Goal: Information Seeking & Learning: Learn about a topic

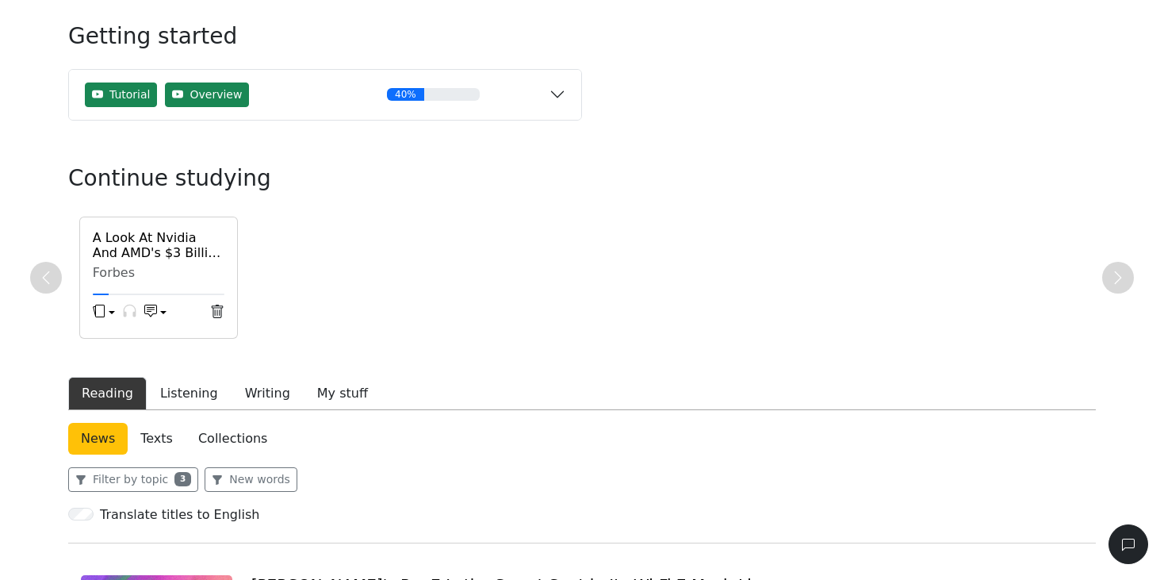
scroll to position [88, 0]
click at [154, 266] on div "Forbes" at bounding box center [159, 272] width 132 height 16
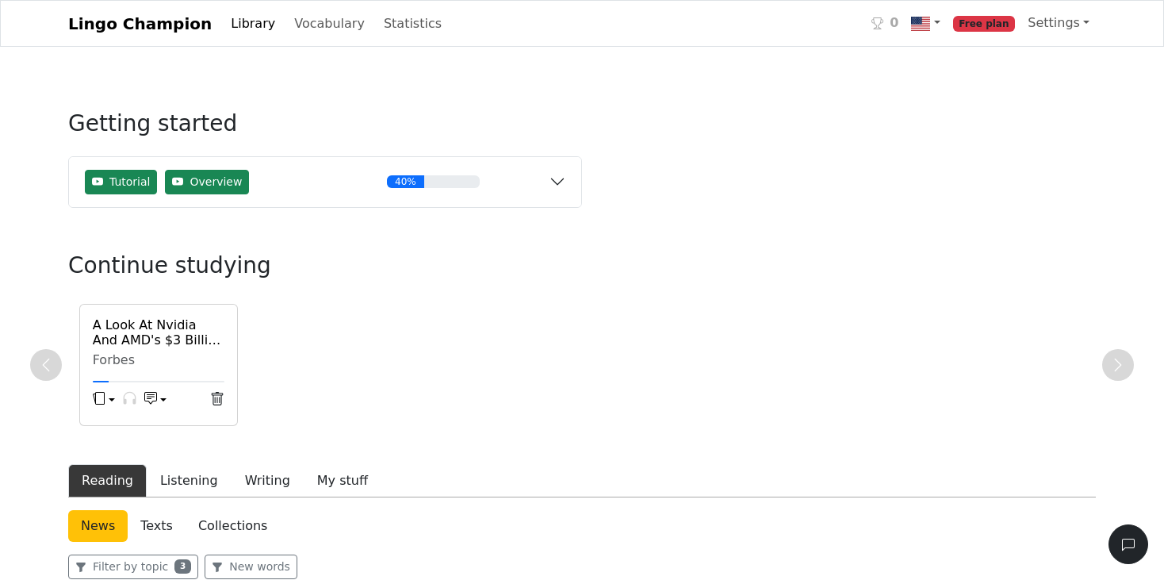
scroll to position [177, 0]
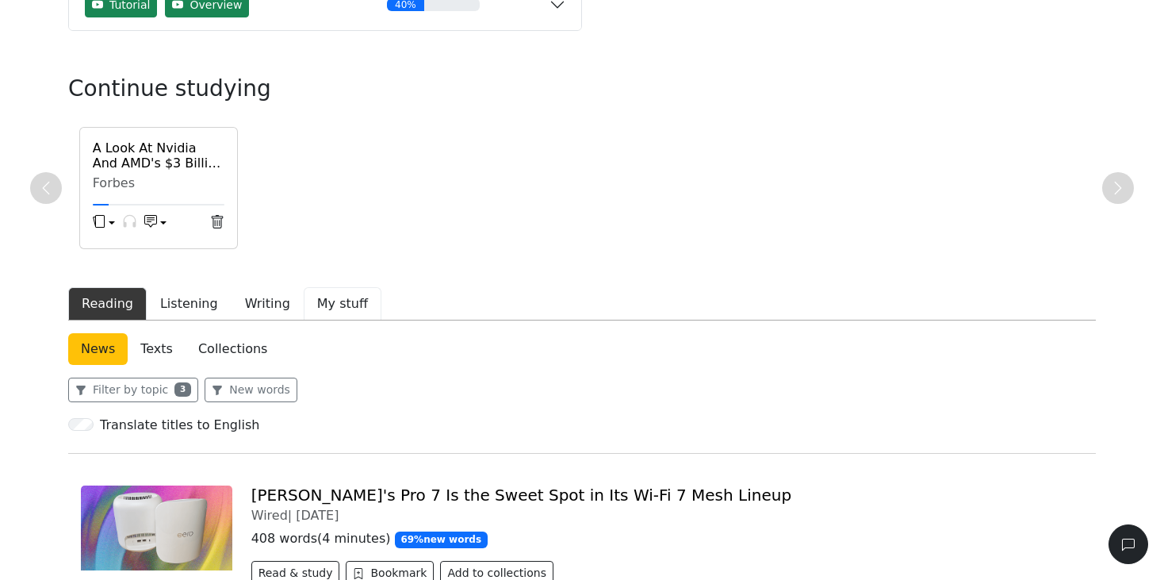
click at [314, 305] on button "My stuff" at bounding box center [343, 303] width 78 height 33
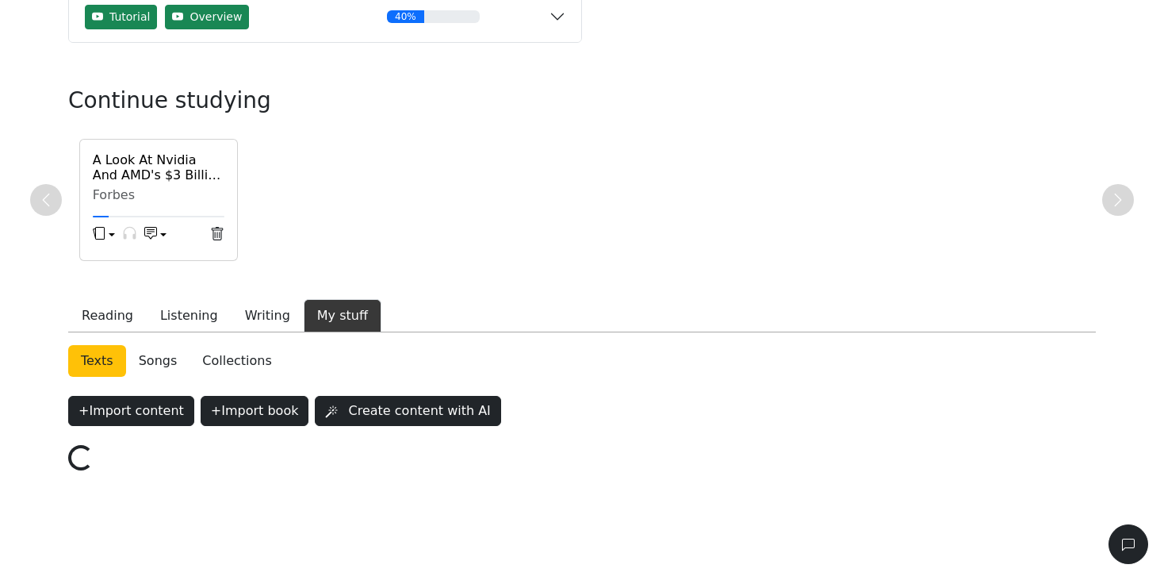
scroll to position [183, 0]
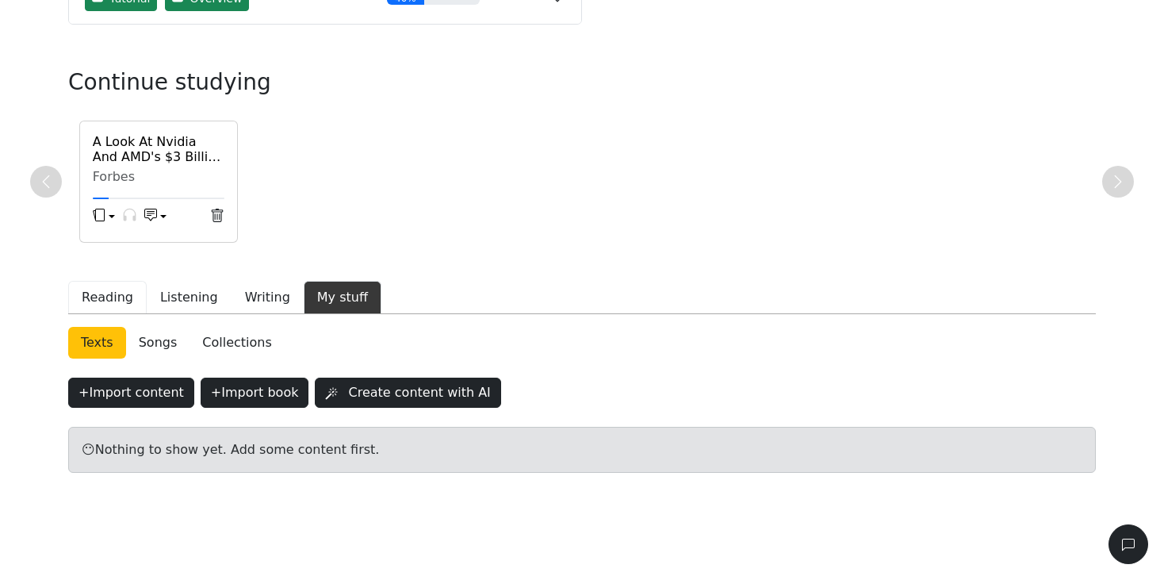
click at [105, 292] on button "Reading" at bounding box center [107, 297] width 79 height 33
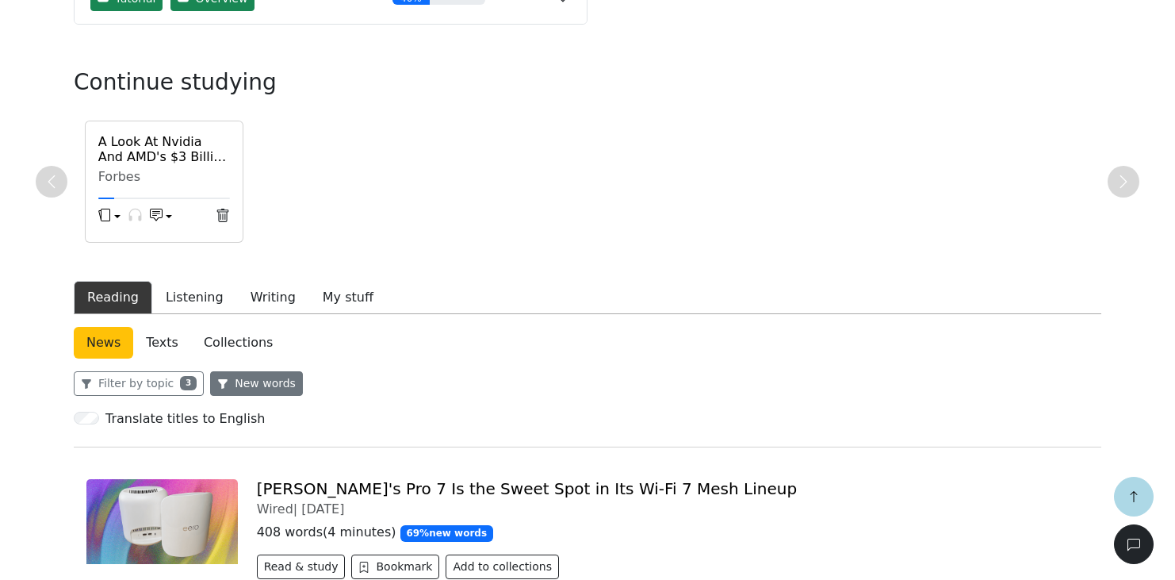
scroll to position [290, 0]
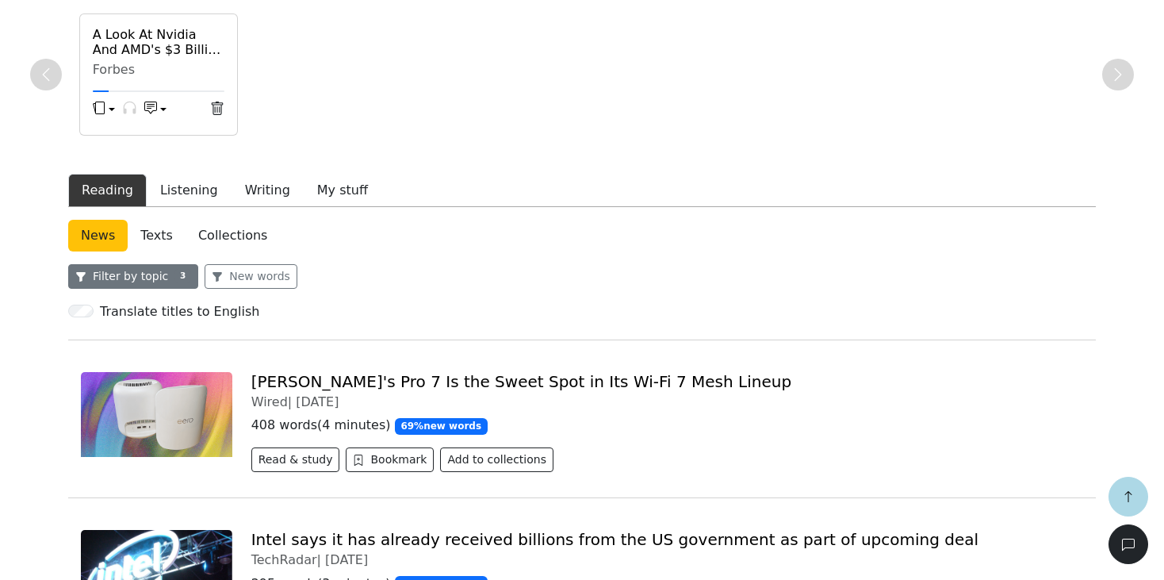
click at [160, 277] on button "Filter by topic 3" at bounding box center [133, 276] width 130 height 25
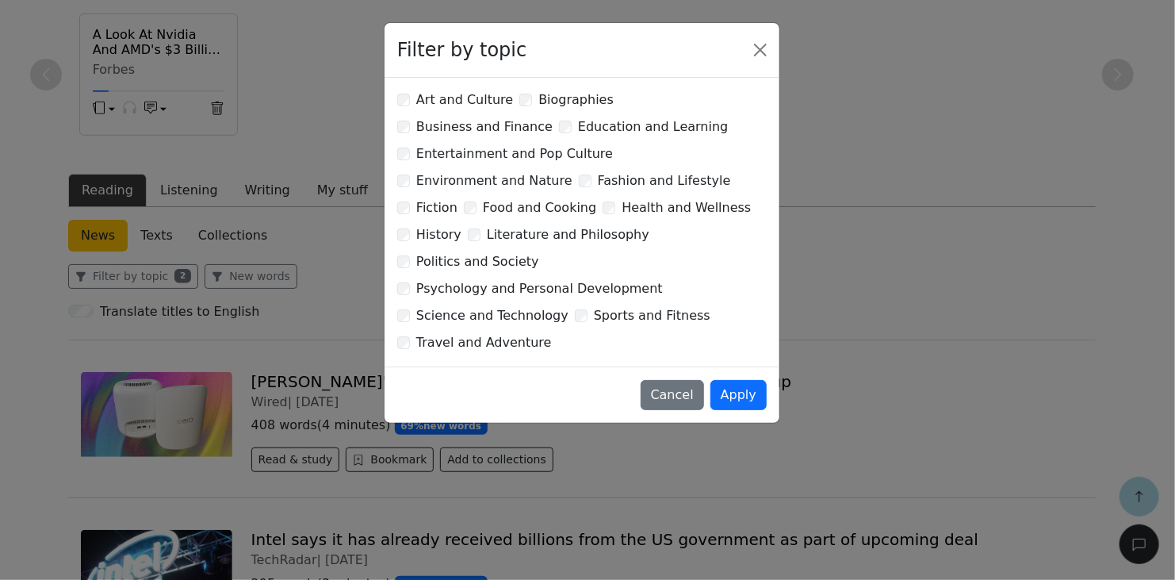
click at [395, 266] on div "Art and Culture Biographies Business and Finance Education and Learning Enterta…" at bounding box center [582, 222] width 395 height 289
click at [742, 380] on button "Apply" at bounding box center [739, 395] width 56 height 30
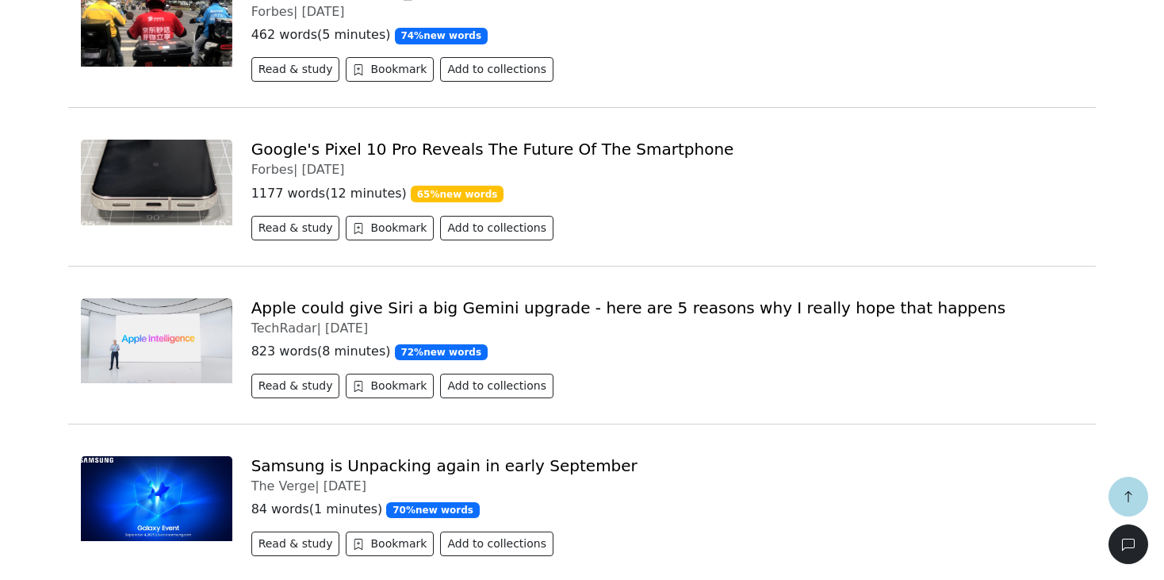
scroll to position [681, 0]
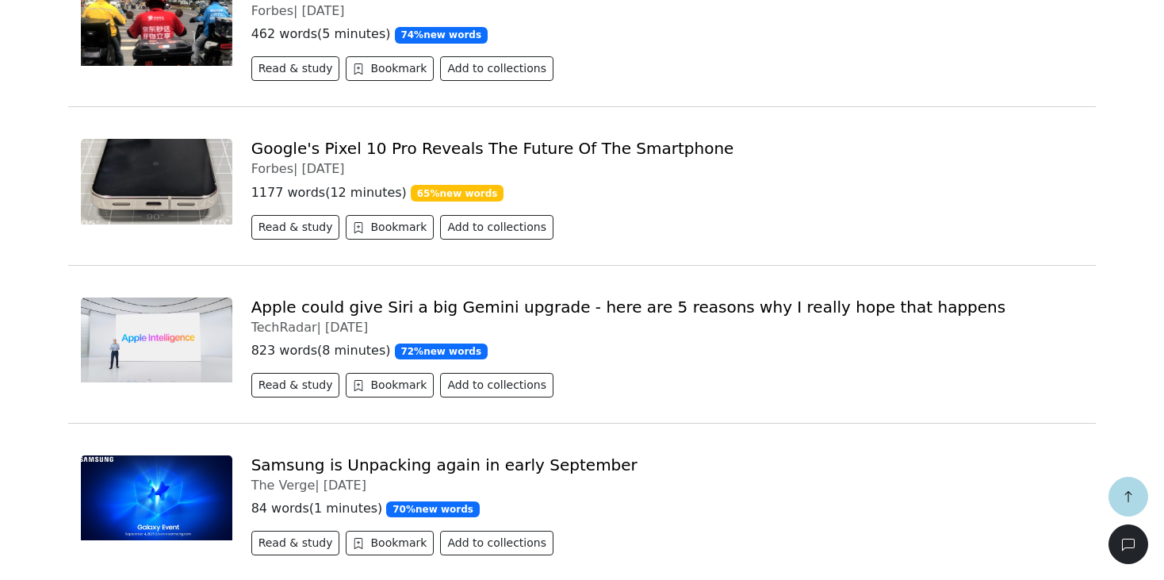
click at [132, 357] on img at bounding box center [156, 339] width 151 height 85
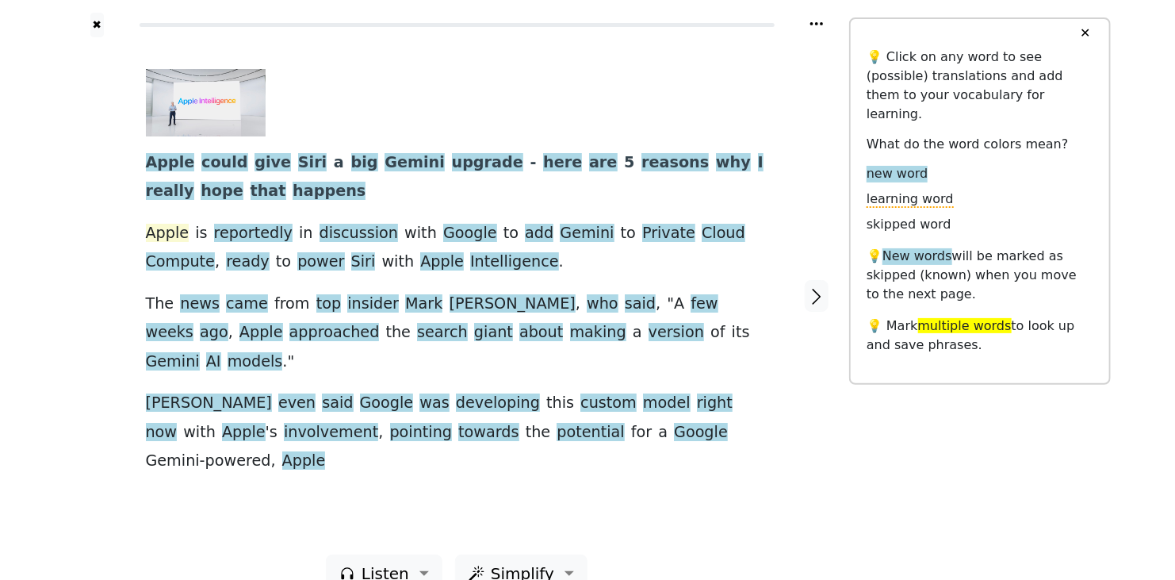
click at [167, 235] on span "Apple" at bounding box center [168, 234] width 44 height 20
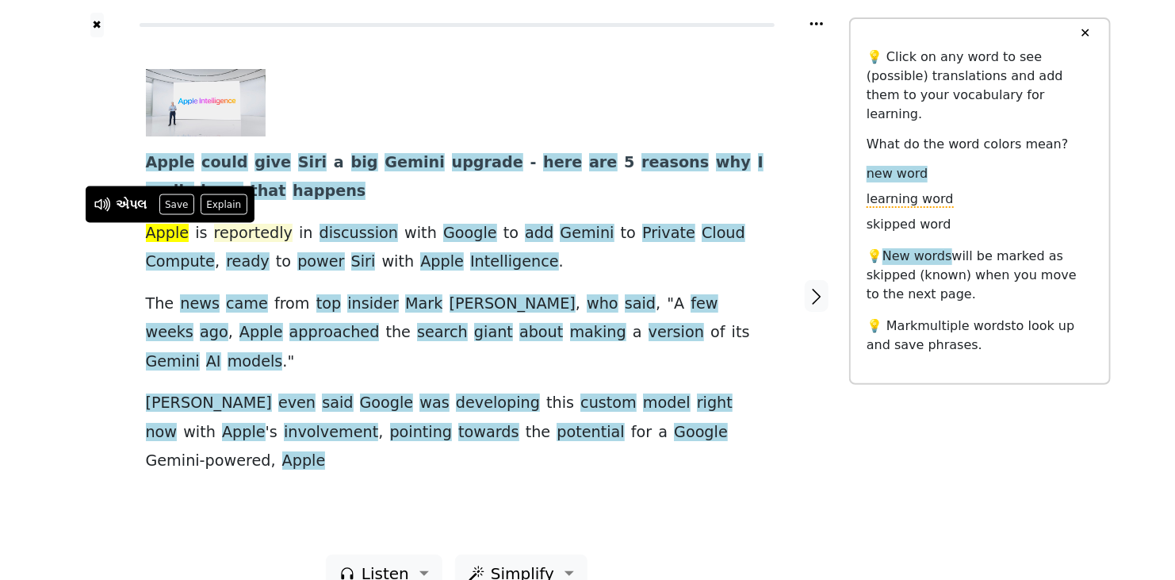
click at [247, 232] on span "reportedly" at bounding box center [253, 234] width 79 height 20
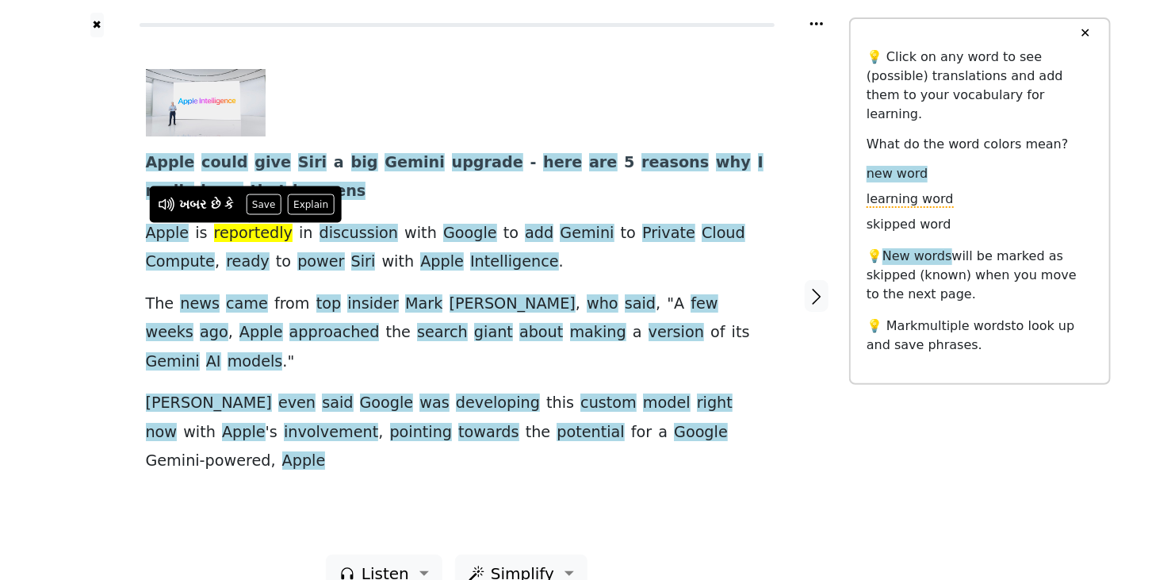
click at [121, 253] on div at bounding box center [97, 295] width 66 height 517
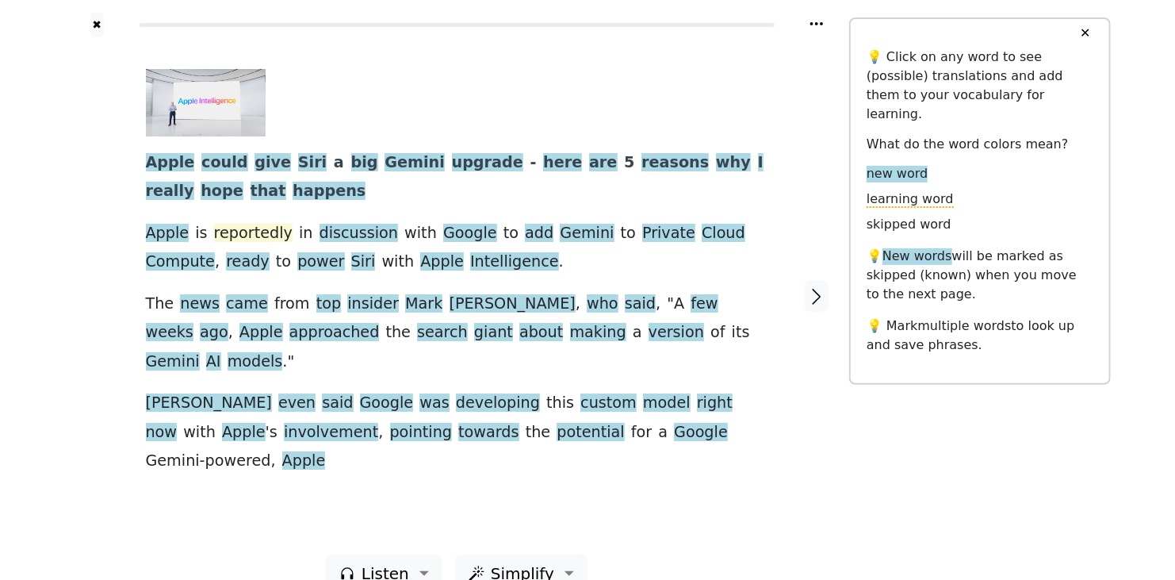
click at [247, 229] on span "reportedly" at bounding box center [253, 234] width 79 height 20
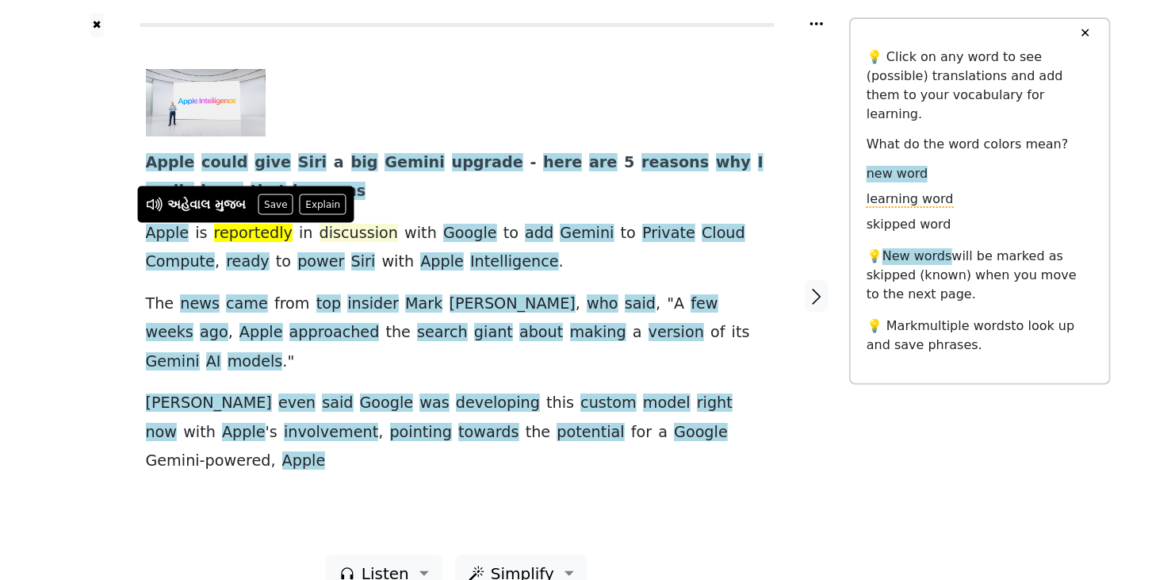
click at [330, 230] on span "discussion" at bounding box center [359, 234] width 79 height 20
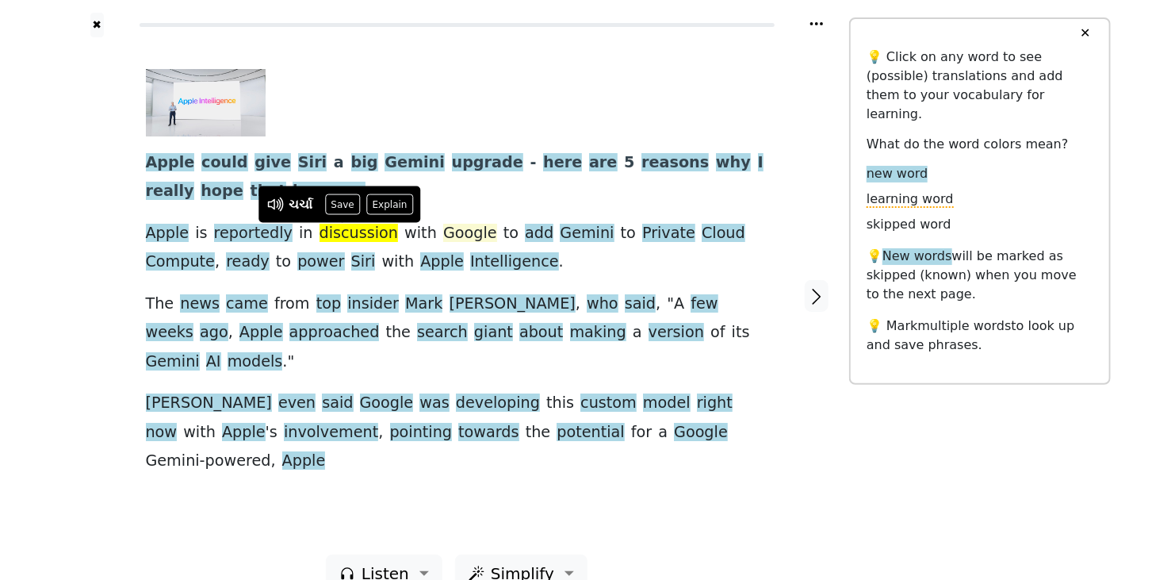
click at [443, 233] on span "Google" at bounding box center [470, 234] width 54 height 20
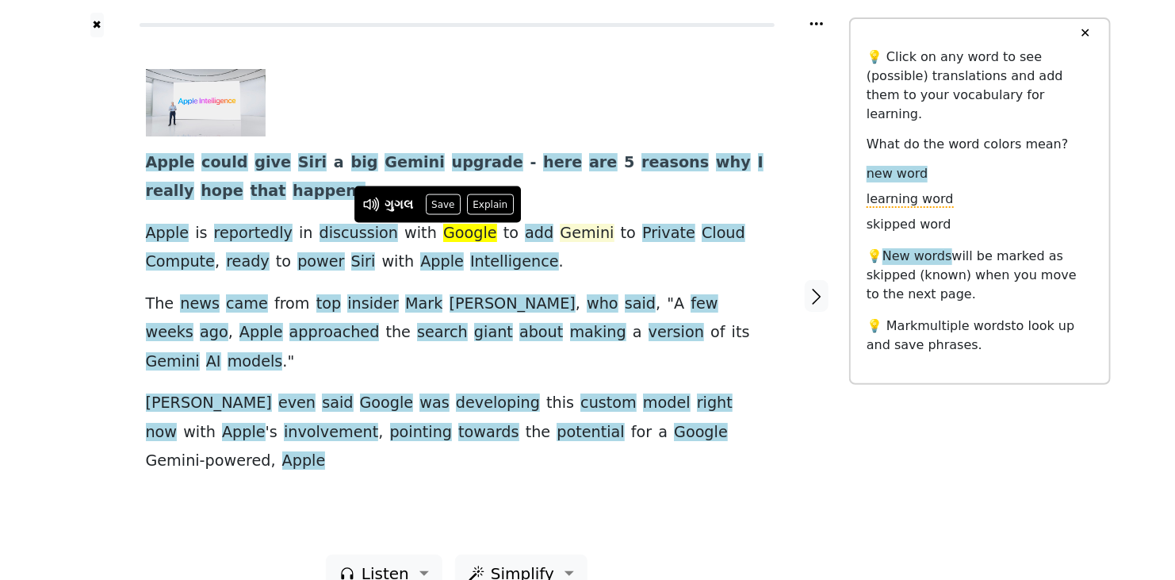
click at [560, 235] on span "Gemini" at bounding box center [587, 234] width 54 height 20
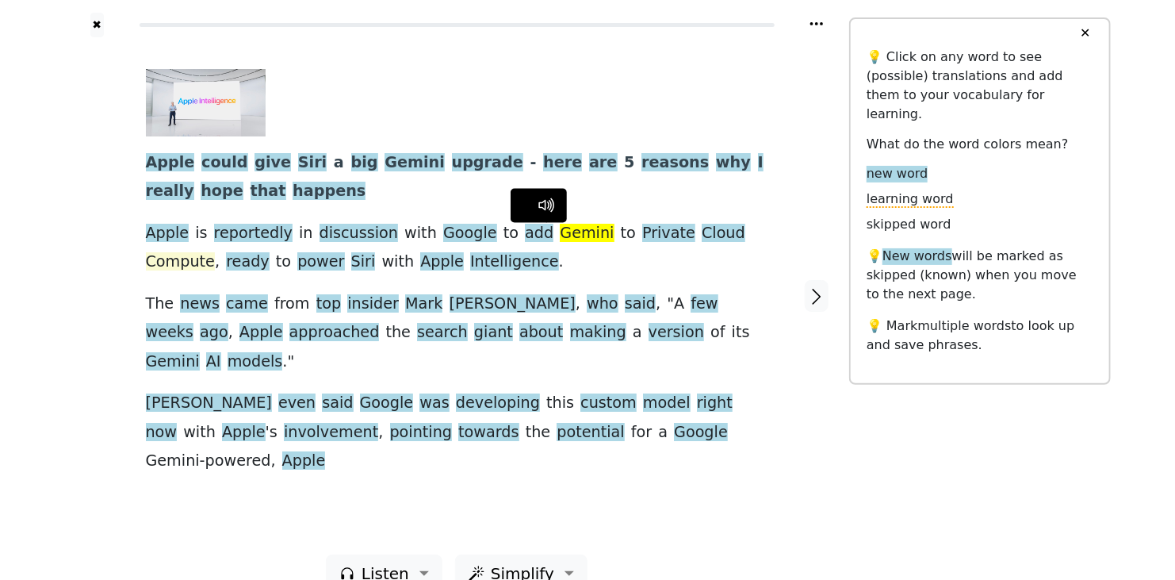
click at [216, 252] on span "Compute" at bounding box center [181, 262] width 70 height 20
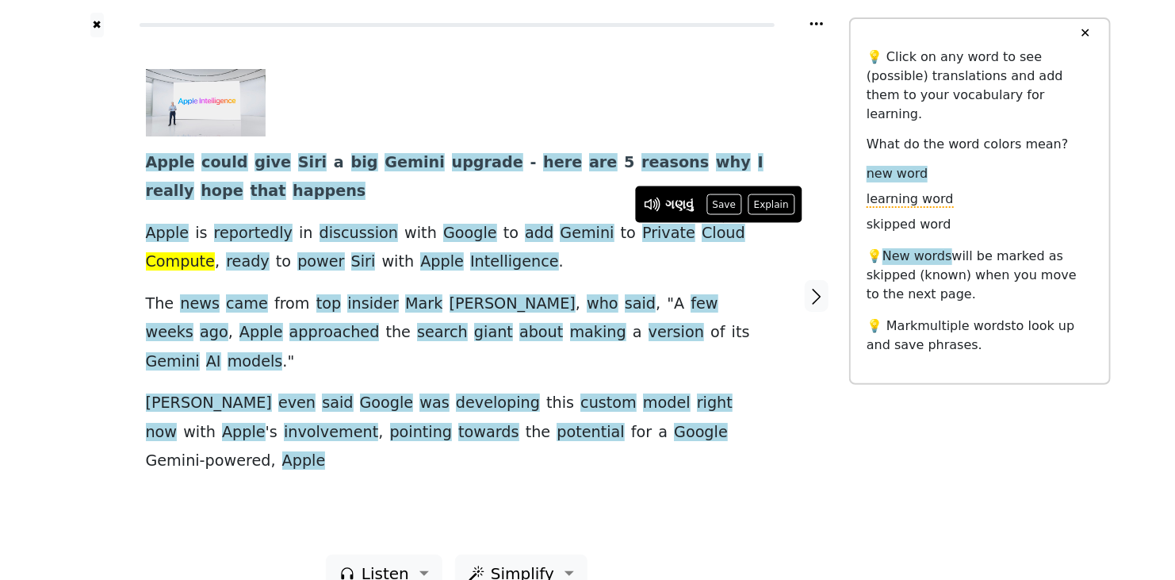
click at [216, 252] on span "Compute" at bounding box center [181, 262] width 70 height 20
click at [250, 231] on span "reportedly" at bounding box center [253, 234] width 79 height 20
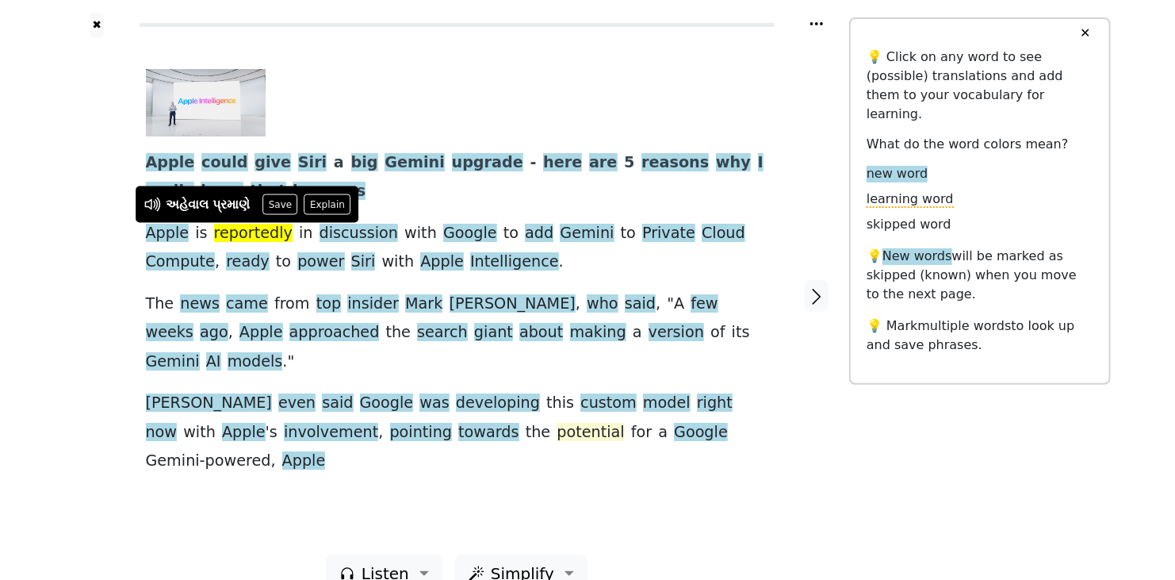
click at [557, 423] on span "potential" at bounding box center [590, 433] width 67 height 20
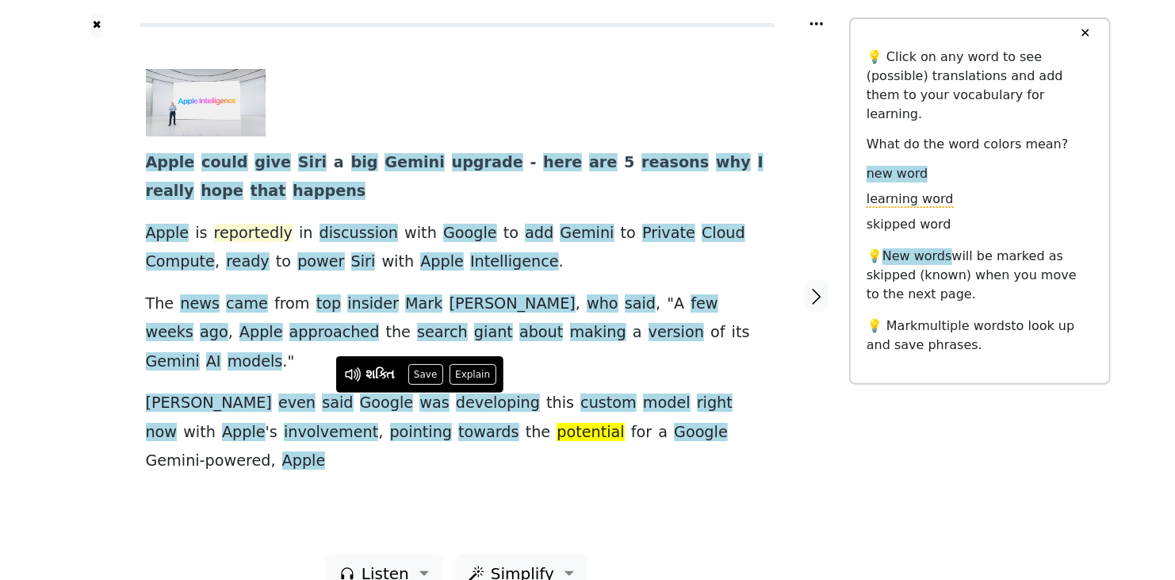
click at [224, 228] on span "reportedly" at bounding box center [253, 234] width 79 height 20
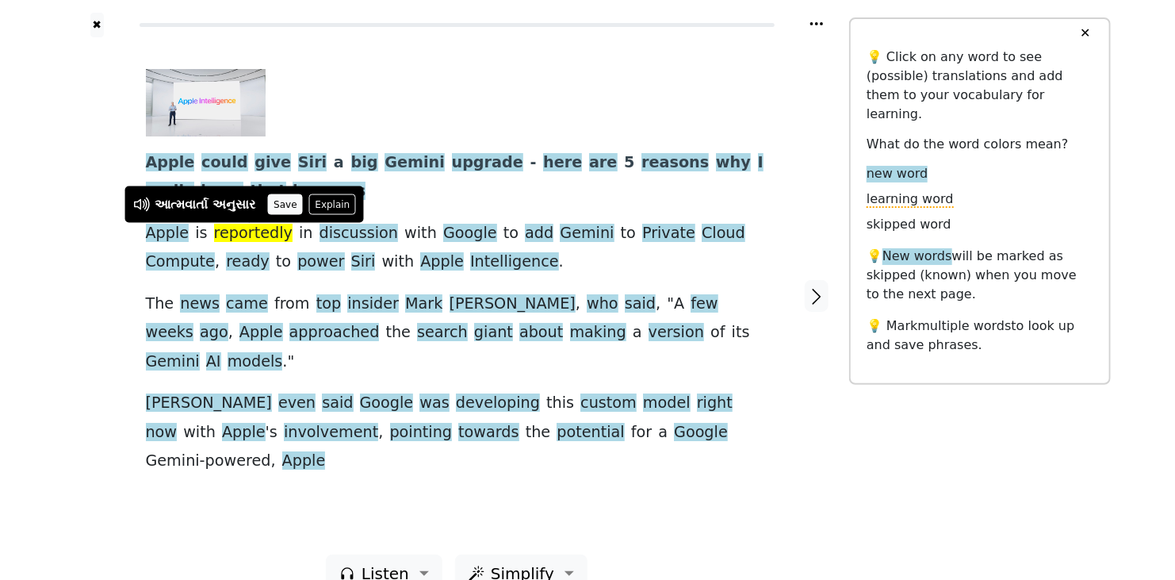
click at [288, 200] on button "Save" at bounding box center [285, 204] width 35 height 21
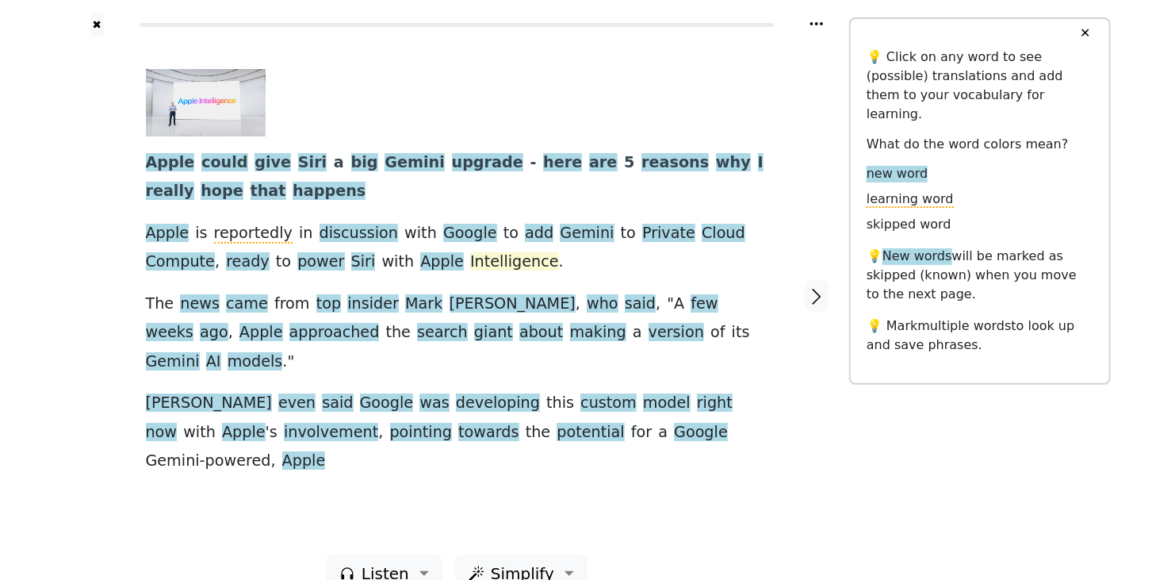
click at [470, 263] on span "Intelligence" at bounding box center [514, 262] width 89 height 20
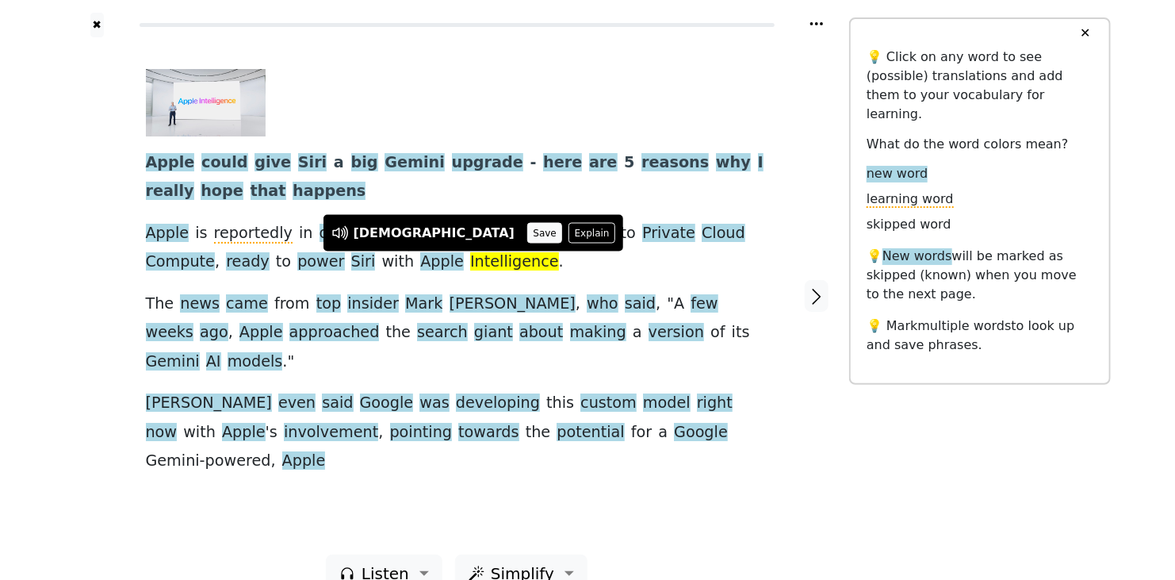
click at [527, 232] on button "Save" at bounding box center [544, 233] width 35 height 21
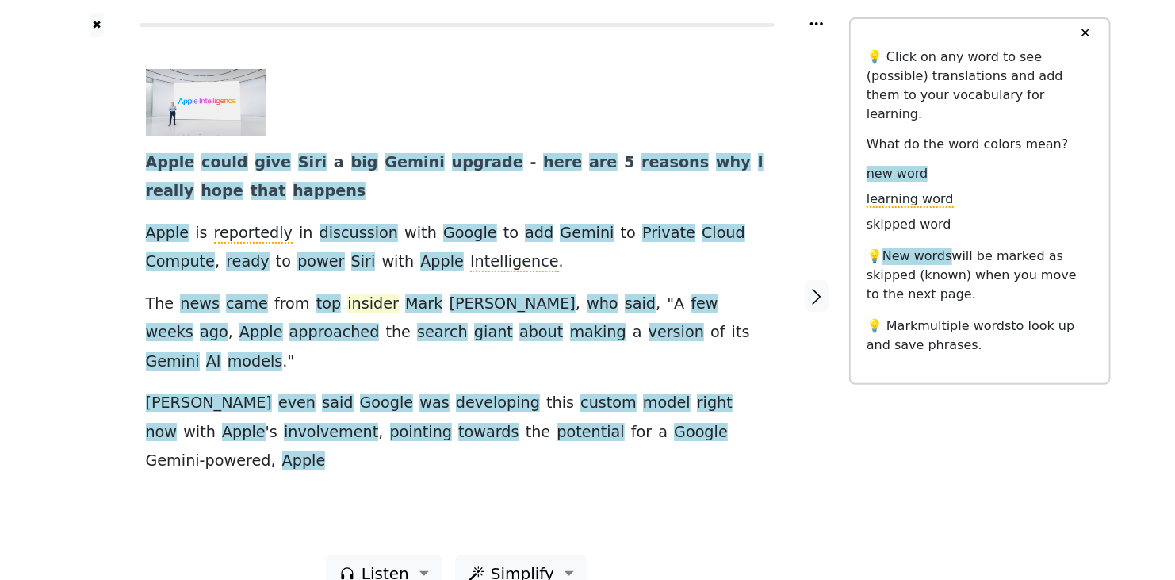
click at [347, 308] on span "insider" at bounding box center [373, 304] width 52 height 20
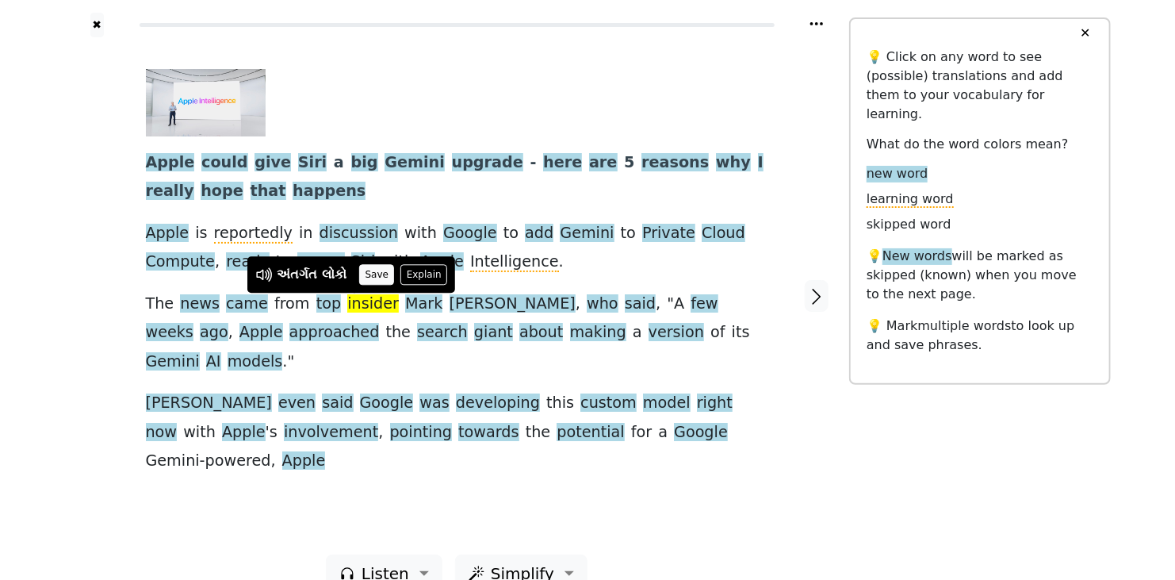
click at [370, 273] on button "Save" at bounding box center [376, 274] width 35 height 21
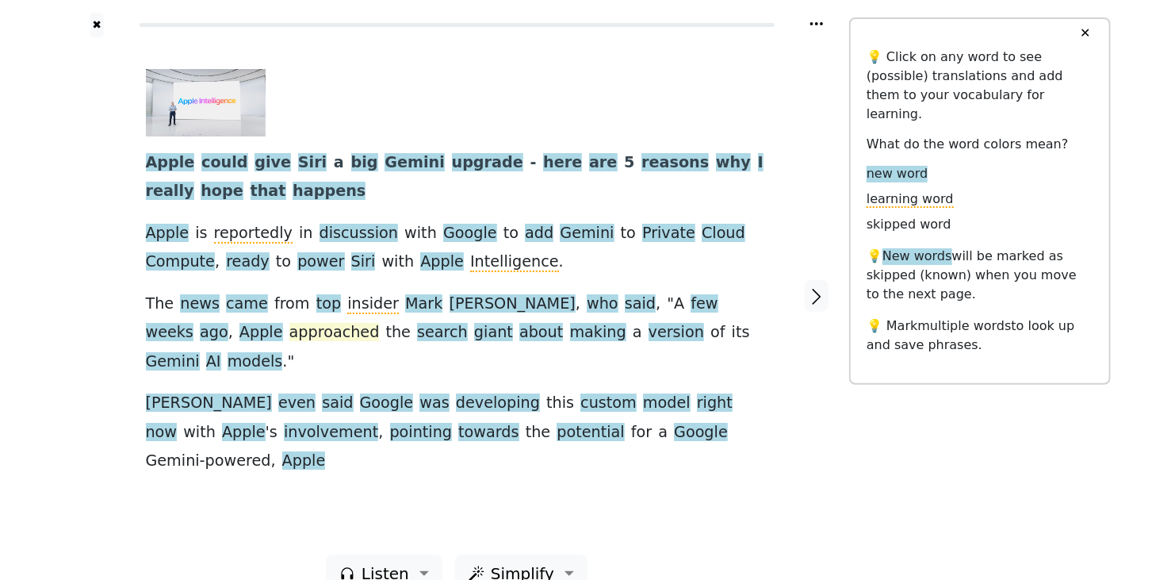
click at [289, 326] on span "approached" at bounding box center [334, 333] width 90 height 20
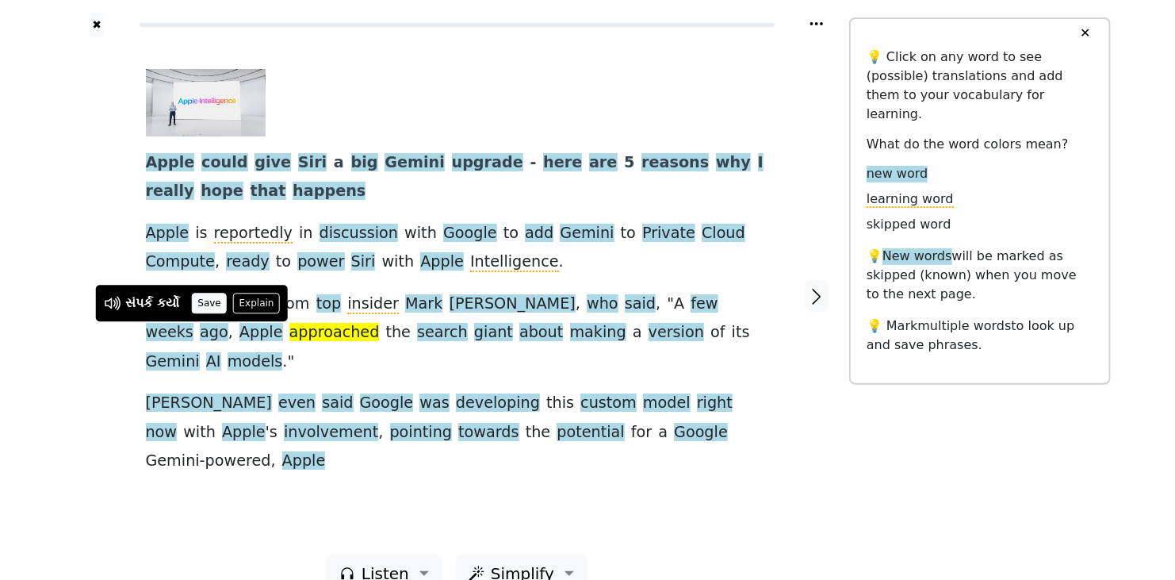
click at [200, 308] on button "Save" at bounding box center [209, 303] width 35 height 21
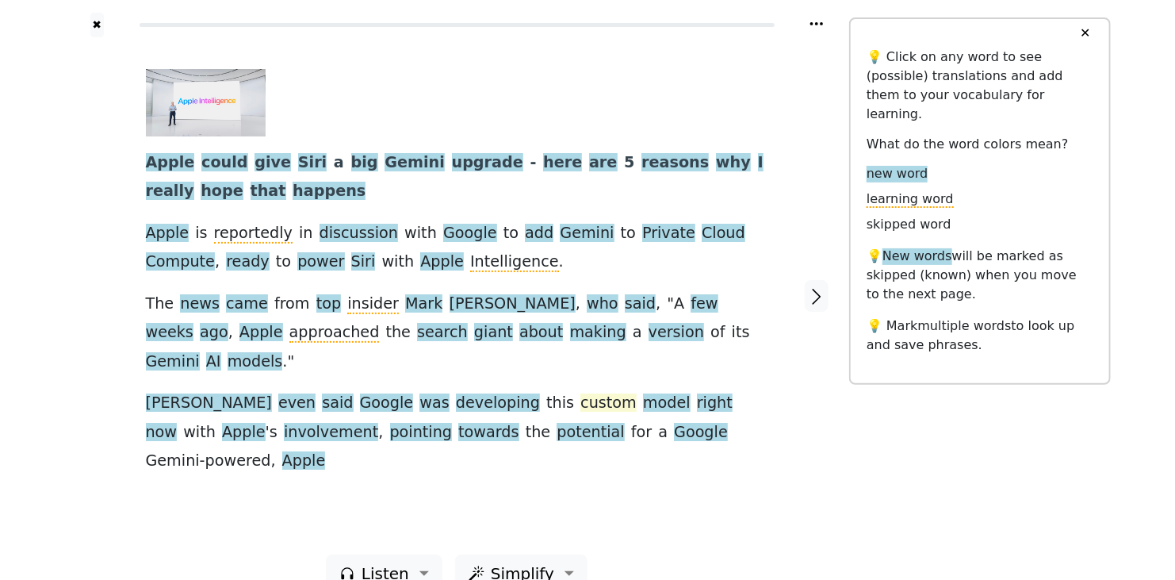
click at [581, 393] on span "custom" at bounding box center [609, 403] width 56 height 20
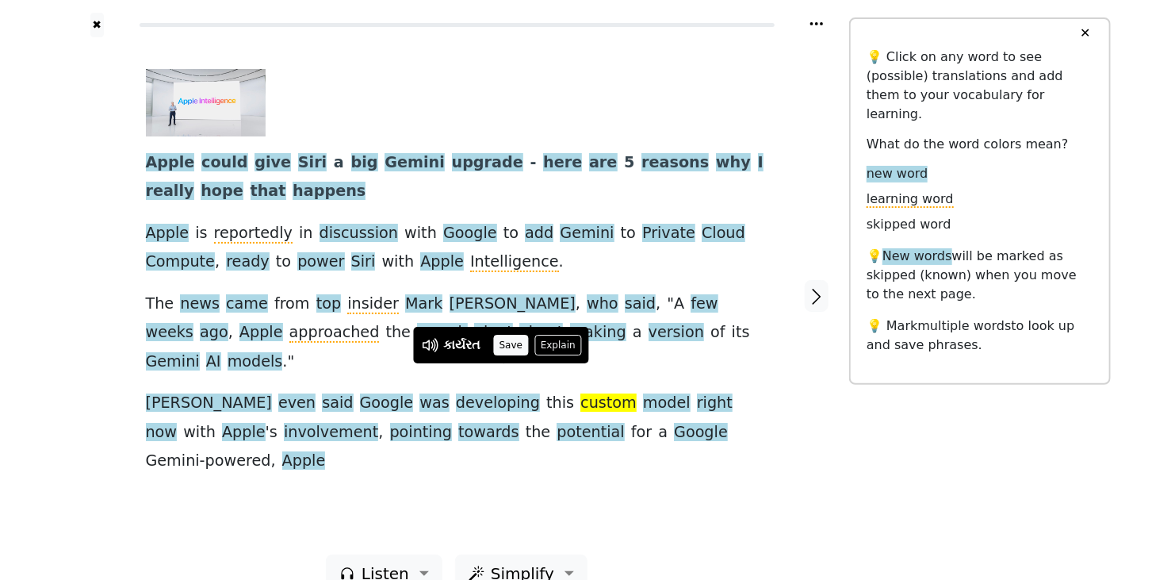
click at [510, 347] on button "Save" at bounding box center [510, 345] width 35 height 21
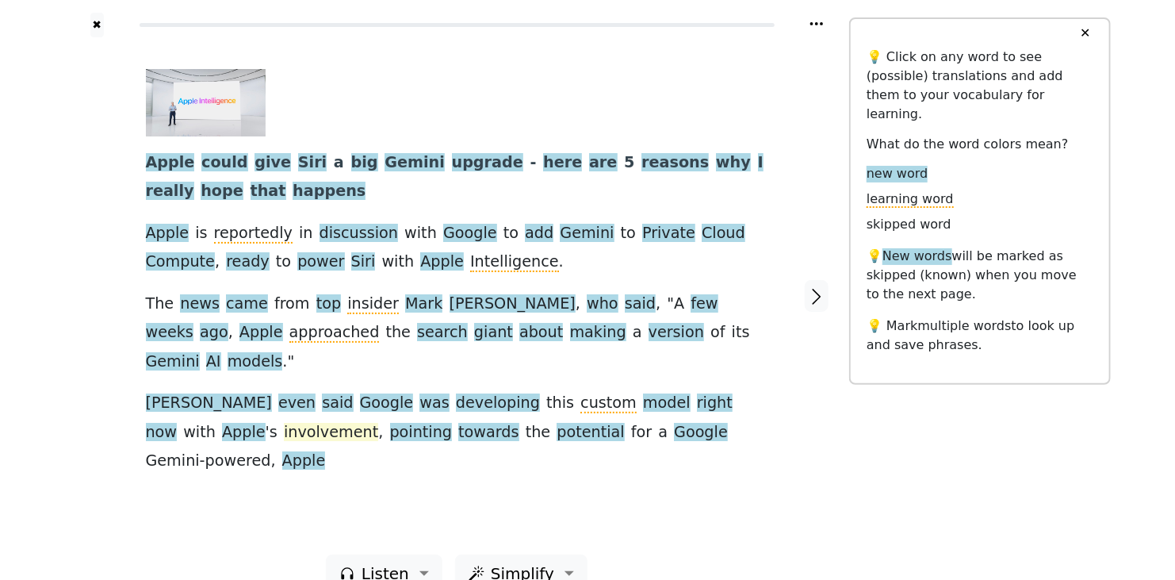
click at [284, 423] on span "involvement" at bounding box center [331, 433] width 94 height 20
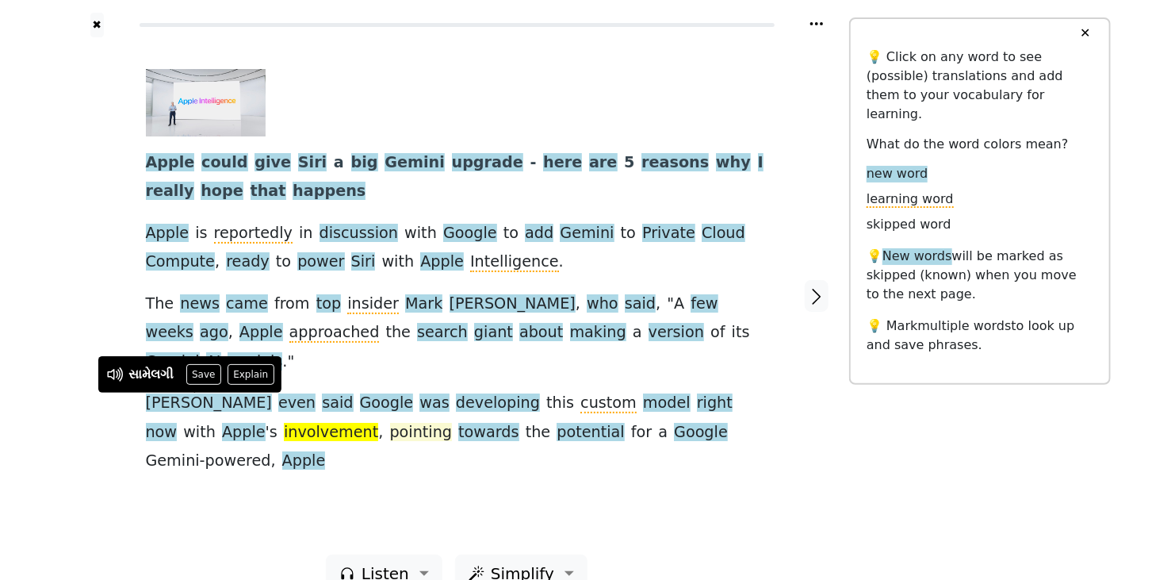
click at [390, 423] on span "pointing" at bounding box center [421, 433] width 63 height 20
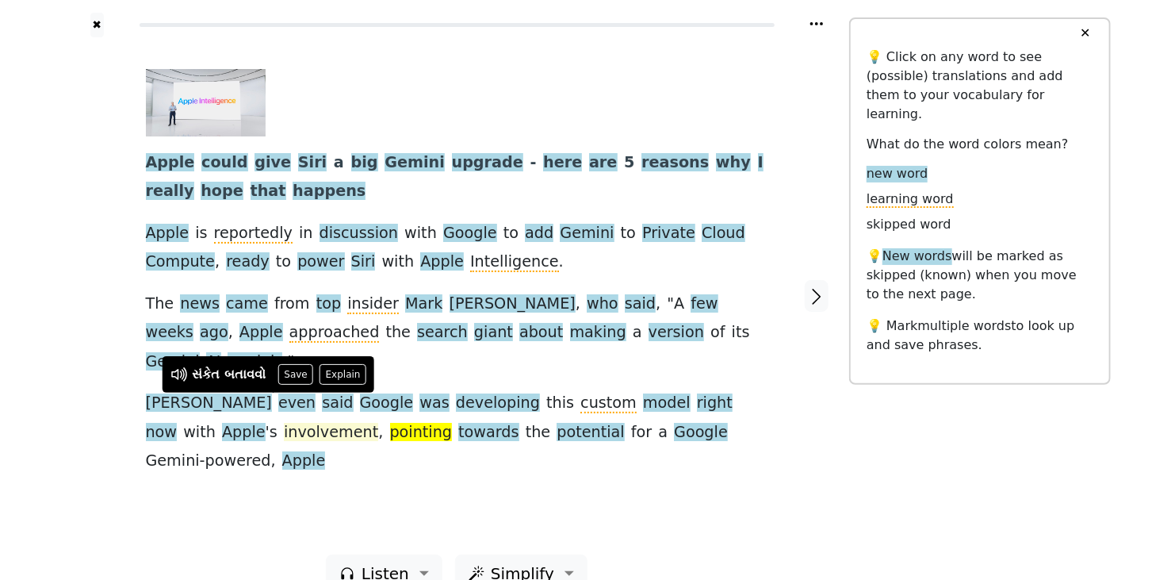
click at [284, 423] on span "involvement" at bounding box center [331, 433] width 94 height 20
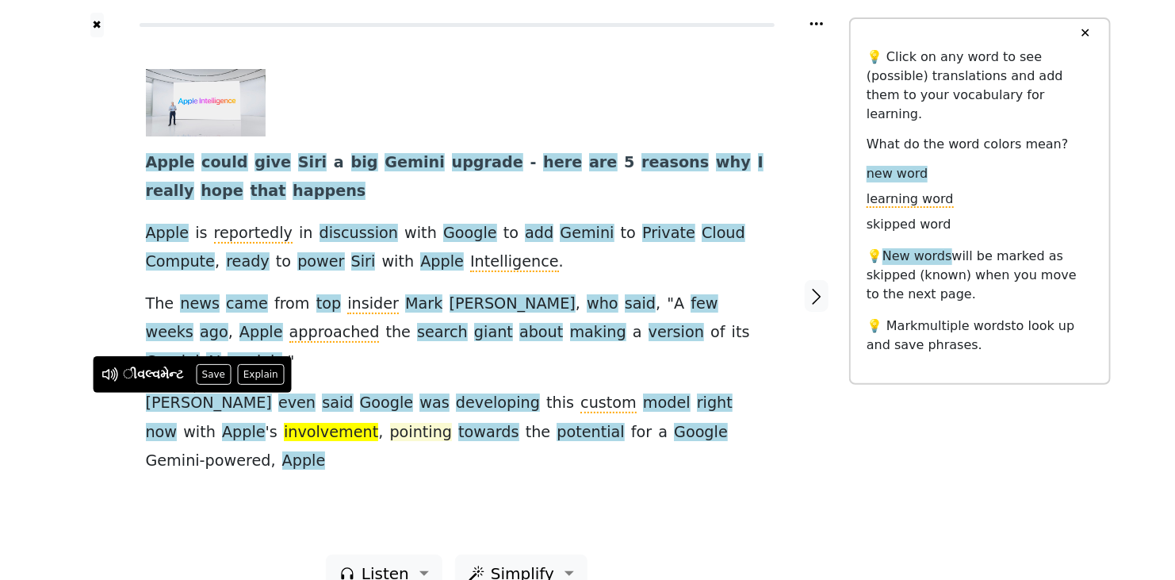
click at [390, 423] on span "pointing" at bounding box center [421, 433] width 63 height 20
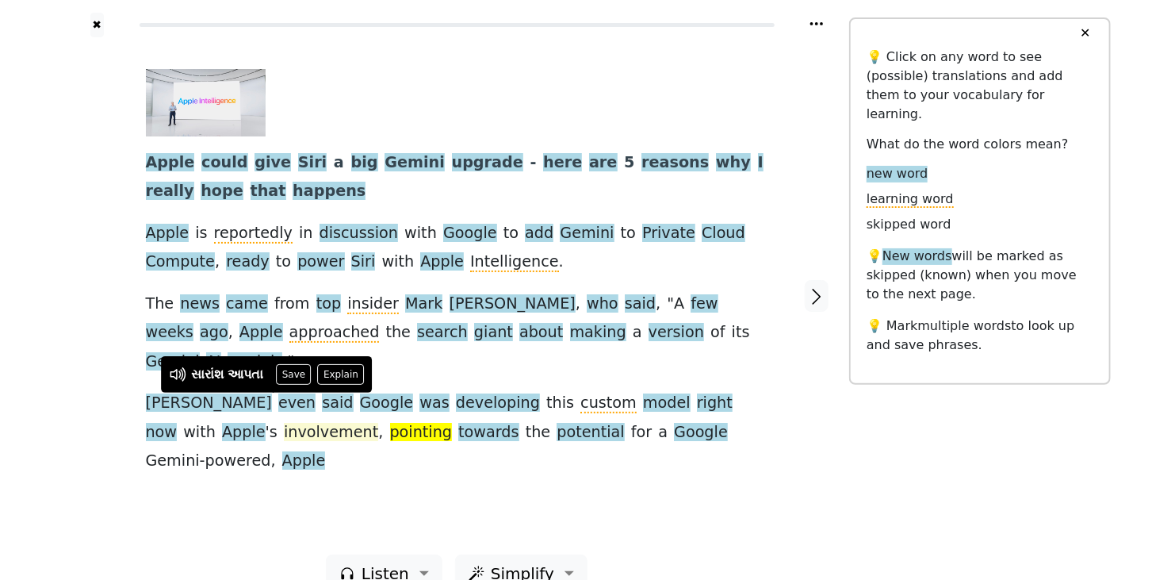
click at [284, 423] on span "involvement" at bounding box center [331, 433] width 94 height 20
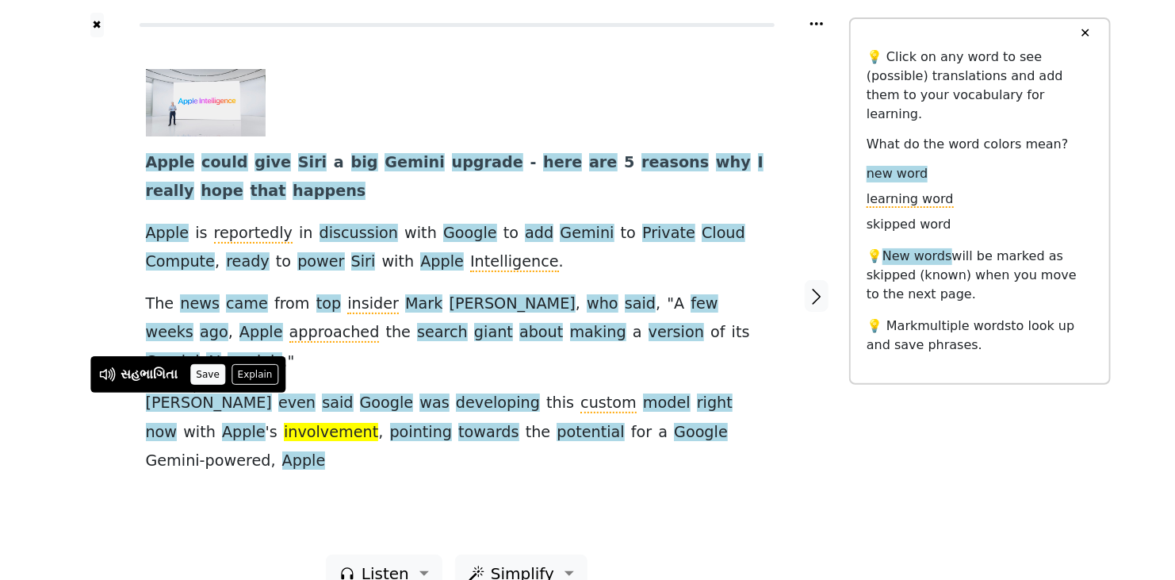
click at [209, 370] on button "Save" at bounding box center [207, 374] width 35 height 21
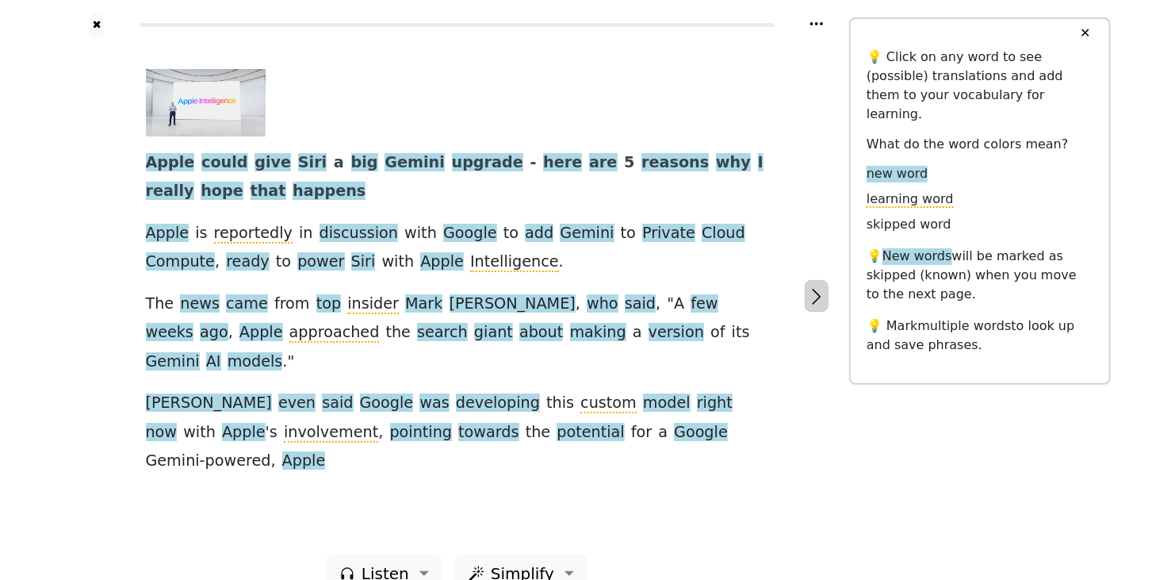
click at [818, 287] on icon "button" at bounding box center [816, 296] width 19 height 19
